Goal: Information Seeking & Learning: Understand process/instructions

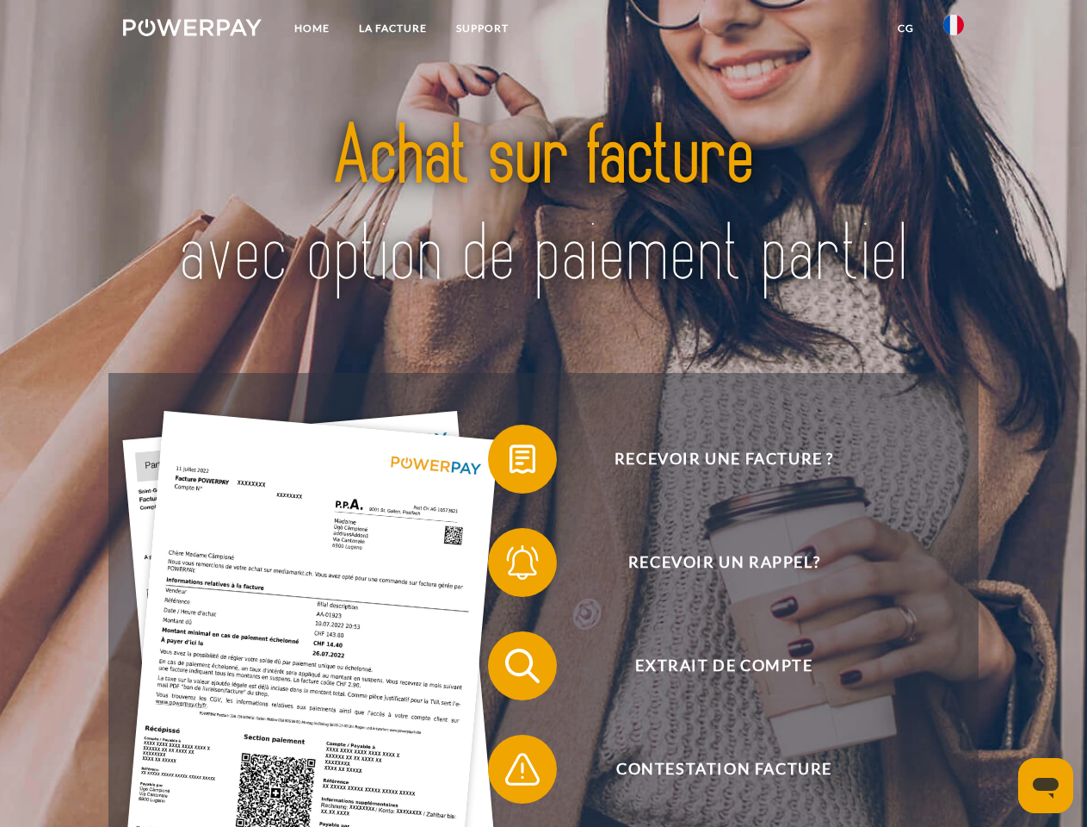
click at [192, 30] on img at bounding box center [192, 27] width 139 height 17
click at [954, 30] on img at bounding box center [954, 25] width 21 height 21
click at [906, 28] on link "CG" at bounding box center [906, 28] width 46 height 31
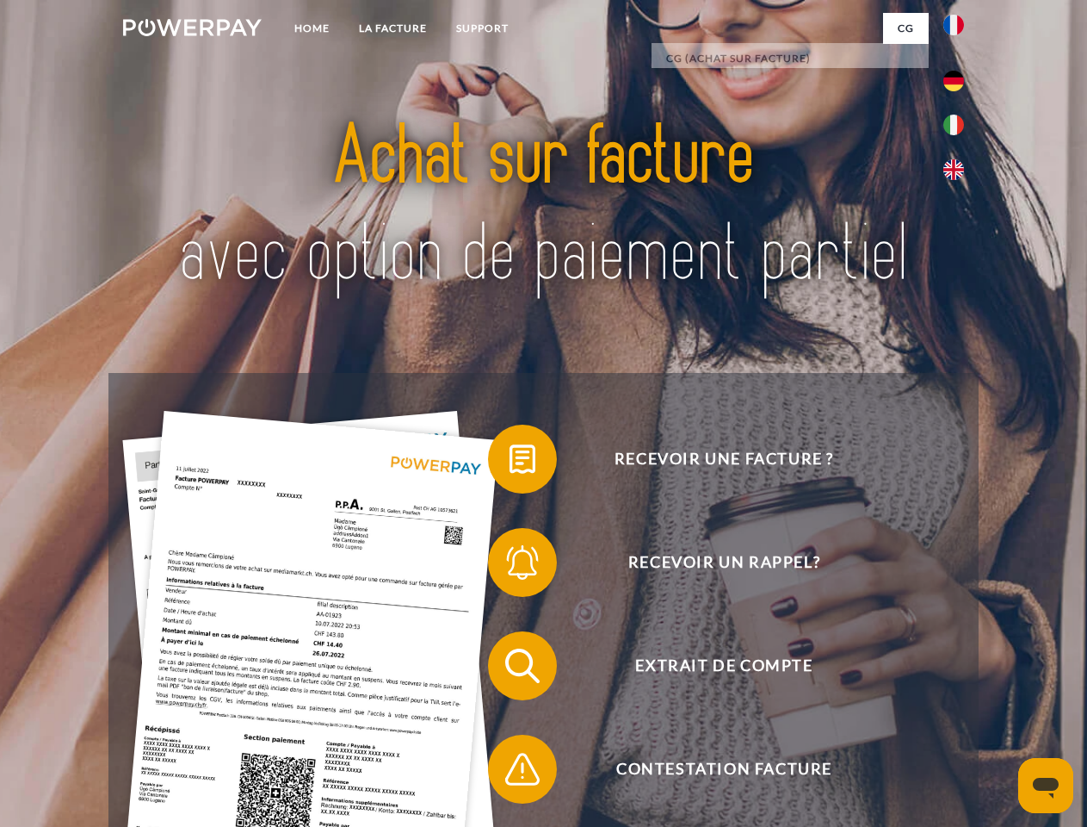
click at [510, 462] on span at bounding box center [497, 459] width 86 height 86
click at [510, 566] on span at bounding box center [497, 562] width 86 height 86
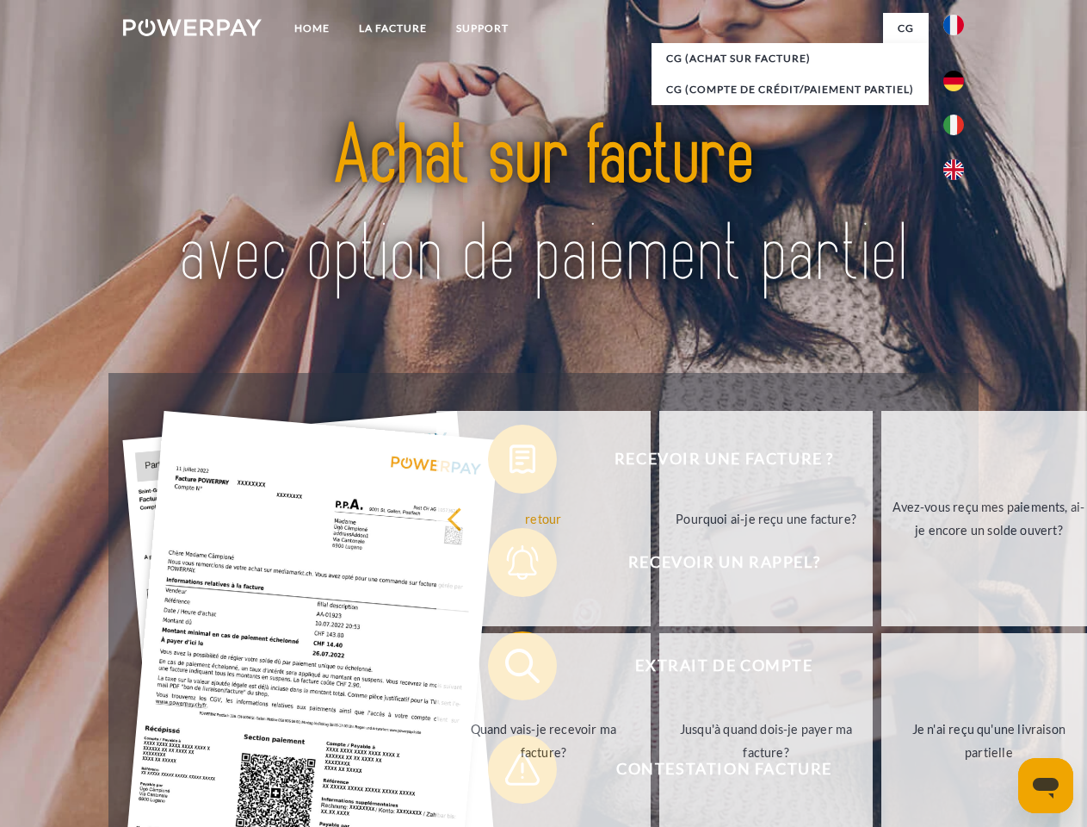
click at [660, 669] on link "Jusqu'à quand dois-je payer ma facture?" at bounding box center [767, 740] width 214 height 215
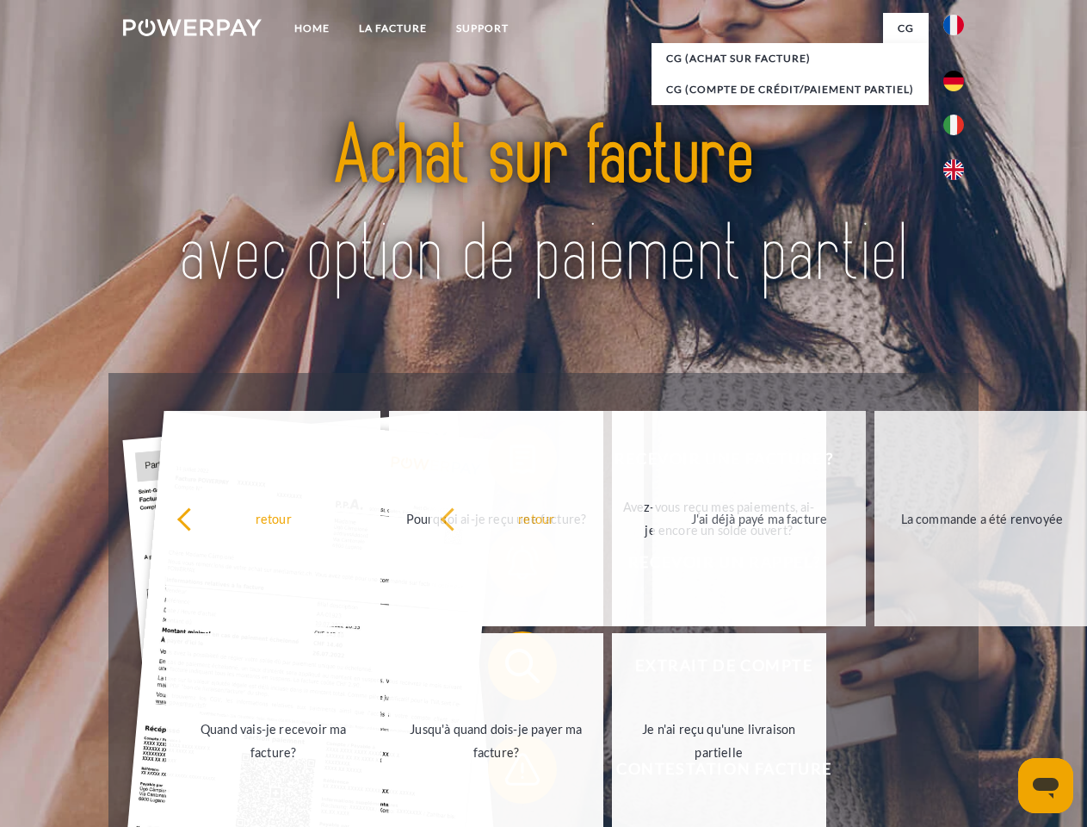
click at [510, 772] on span at bounding box center [497, 769] width 86 height 86
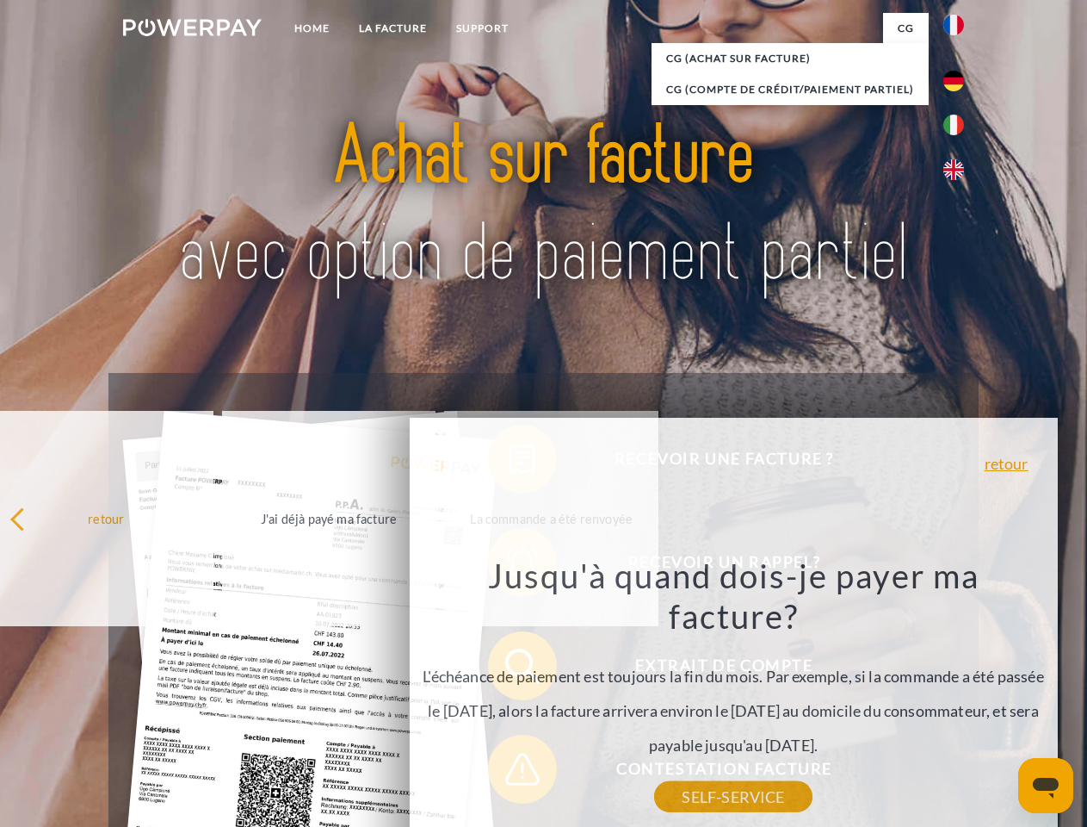
click at [1046, 785] on icon "Ouvrir la fenêtre de messagerie" at bounding box center [1046, 787] width 26 height 21
